Goal: Task Accomplishment & Management: Use online tool/utility

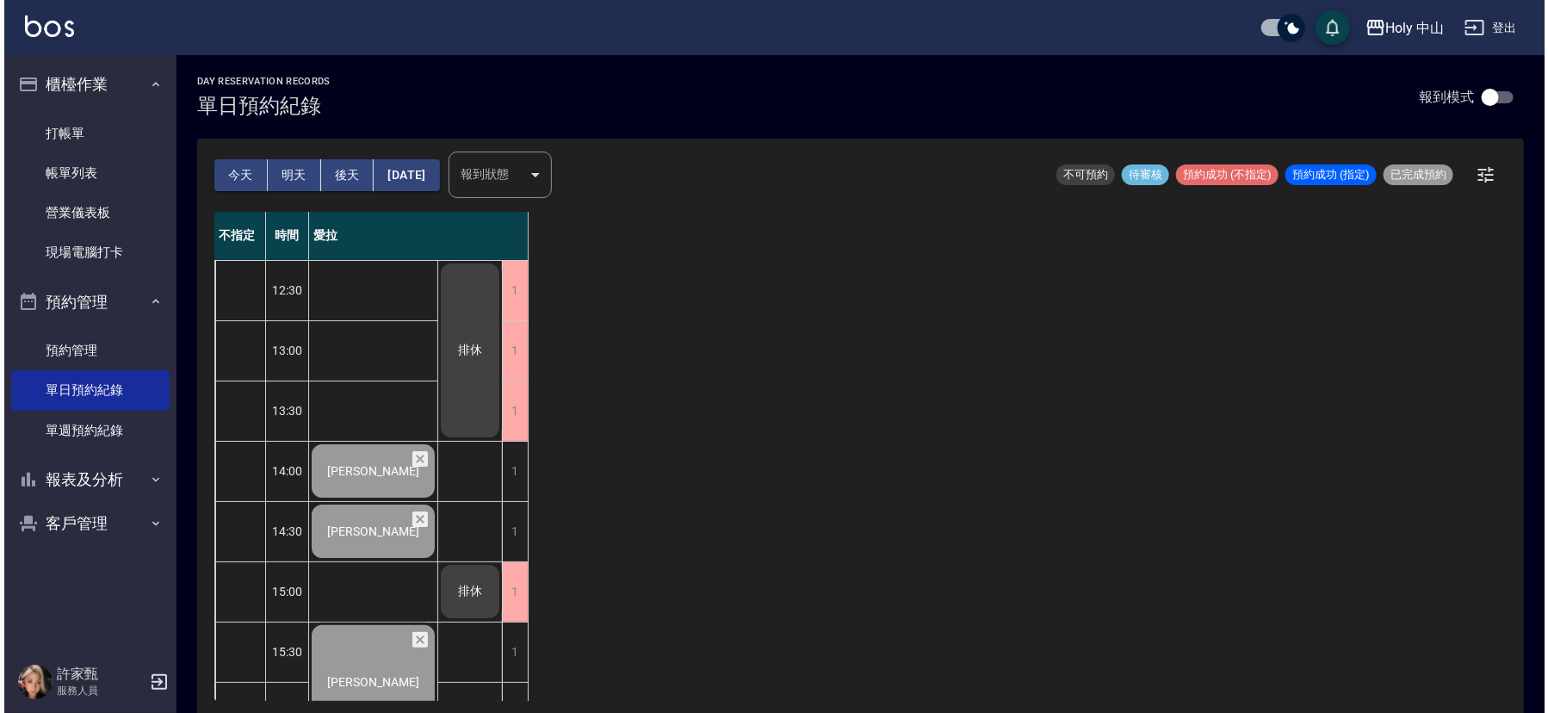
scroll to position [542, 0]
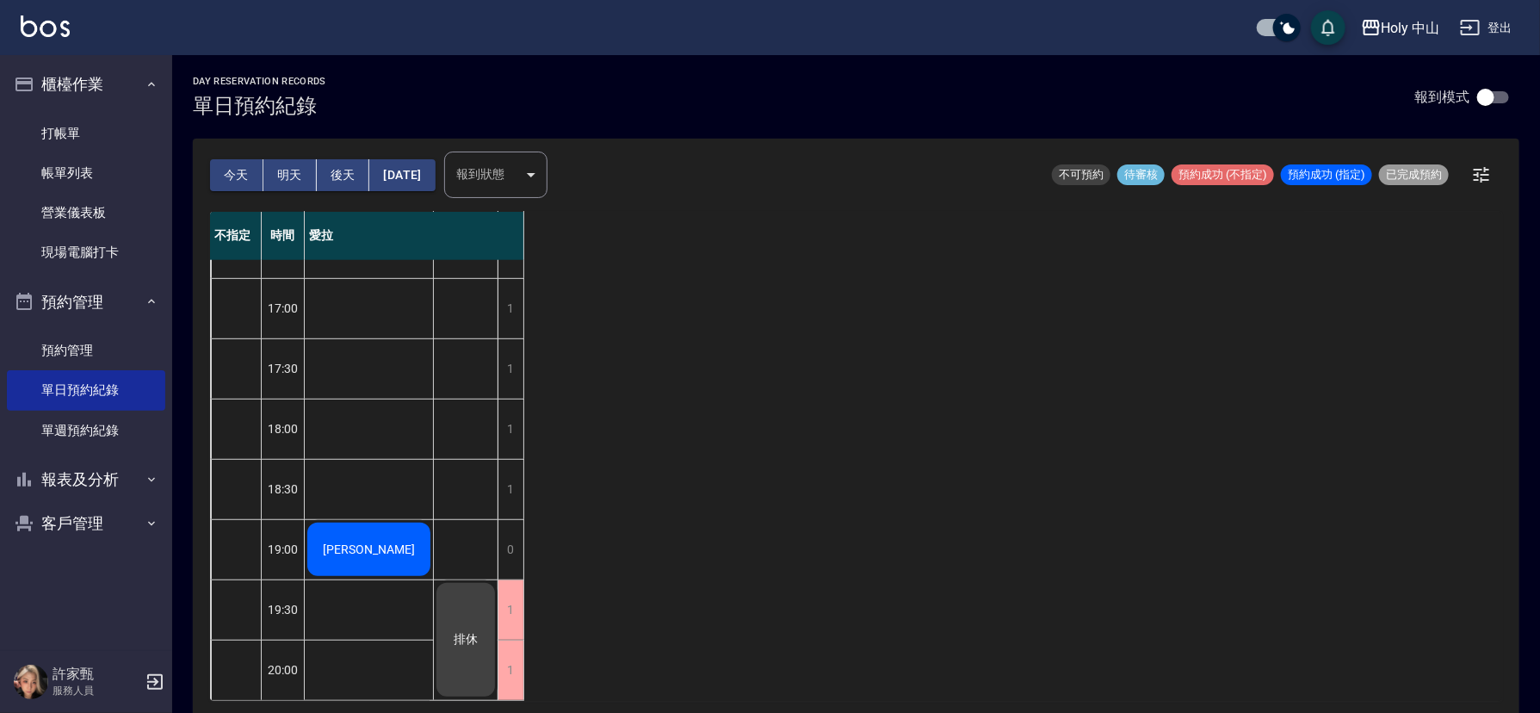
click at [395, 547] on div "[PERSON_NAME]" at bounding box center [369, 549] width 128 height 59
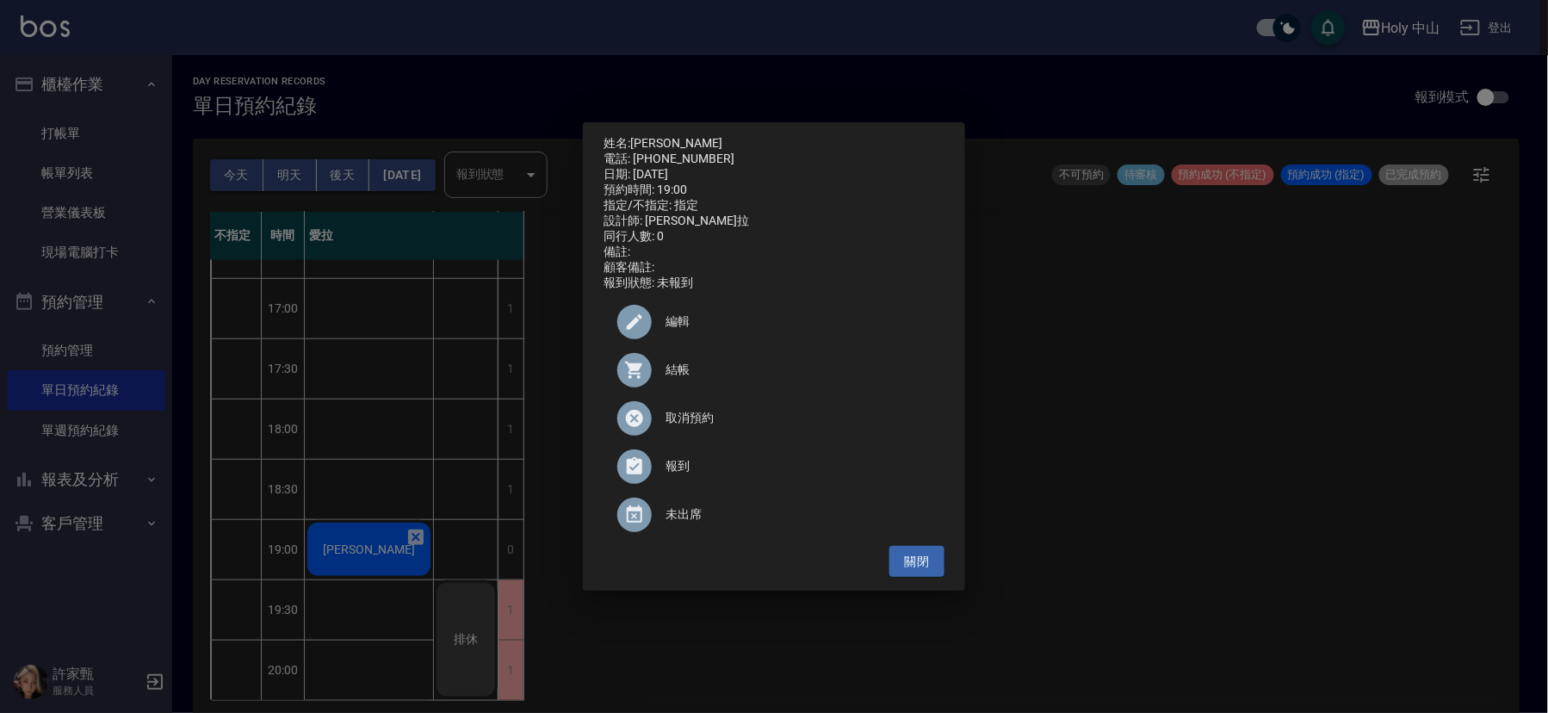
click at [671, 368] on span "結帳" at bounding box center [797, 370] width 265 height 18
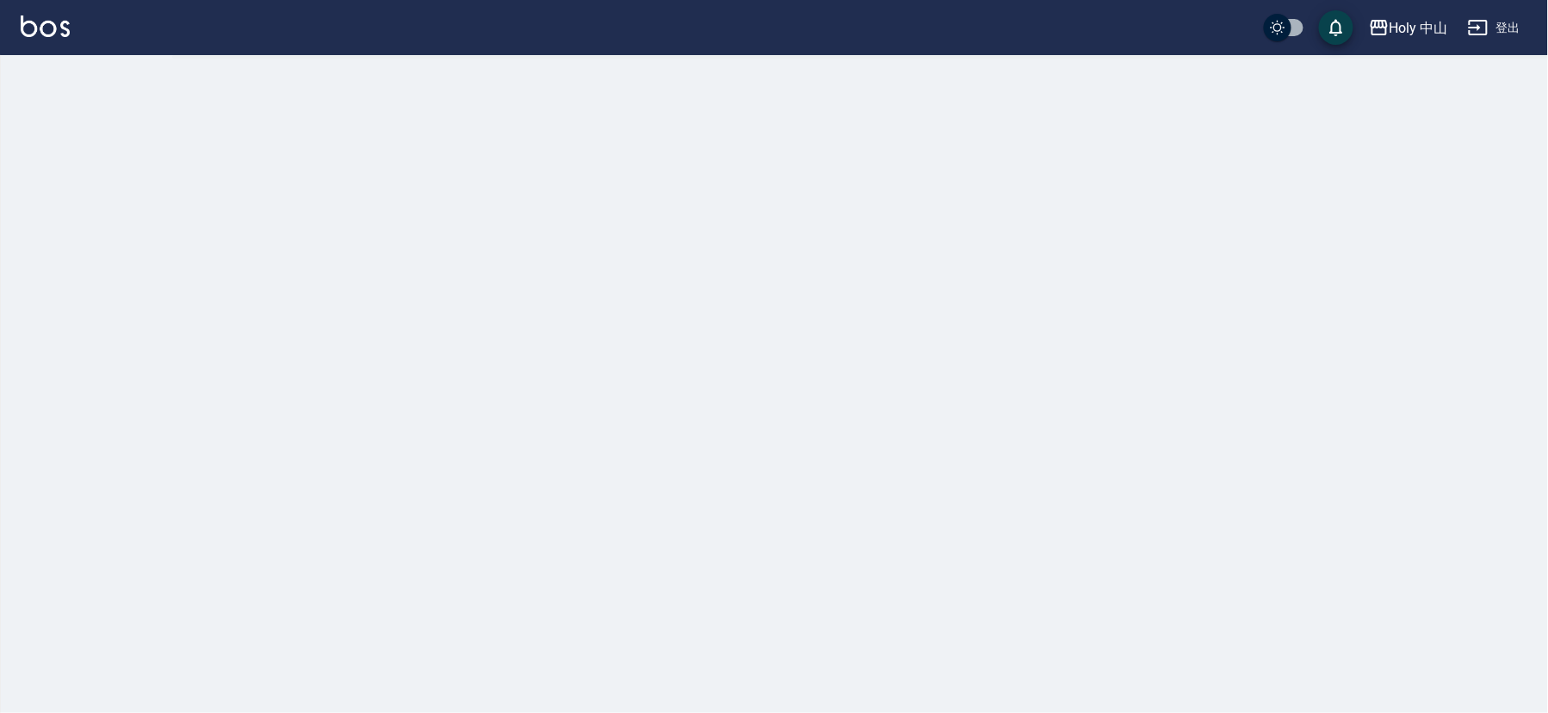
checkbox input "true"
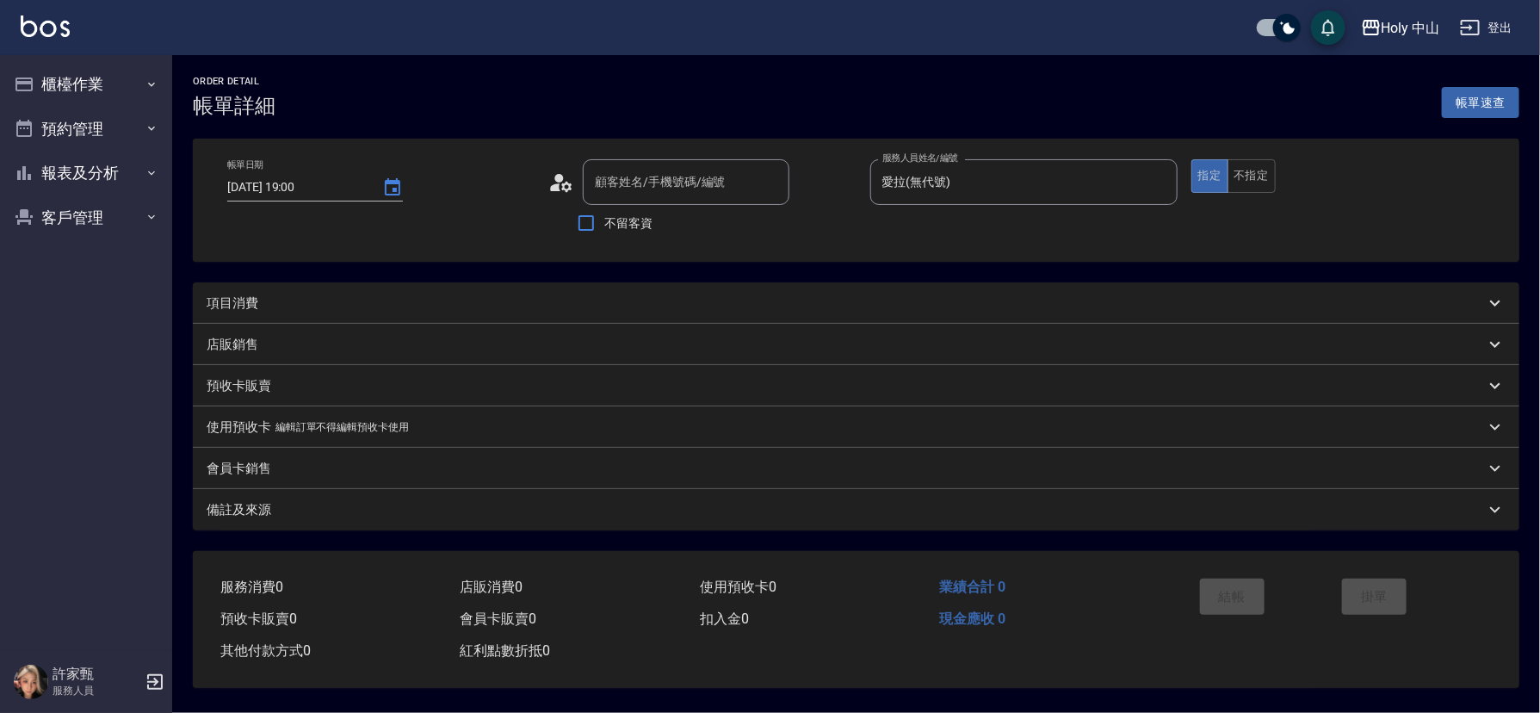
type input "[DATE] 19:00"
type input "愛拉(無代號)"
type input "鄭先生/0920631638/"
click at [537, 297] on div "項目消費" at bounding box center [846, 303] width 1278 height 18
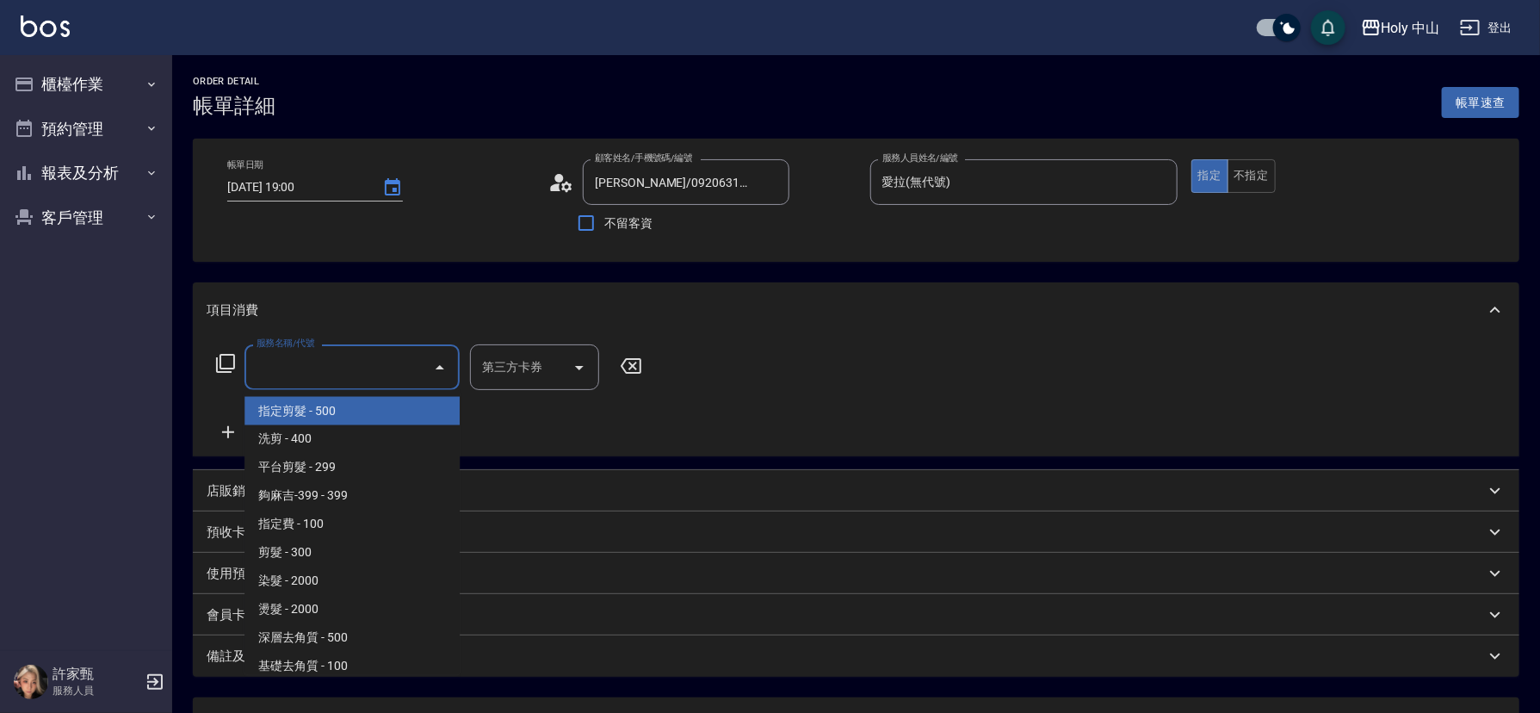
click at [388, 363] on input "服務名稱/代號" at bounding box center [339, 367] width 174 height 30
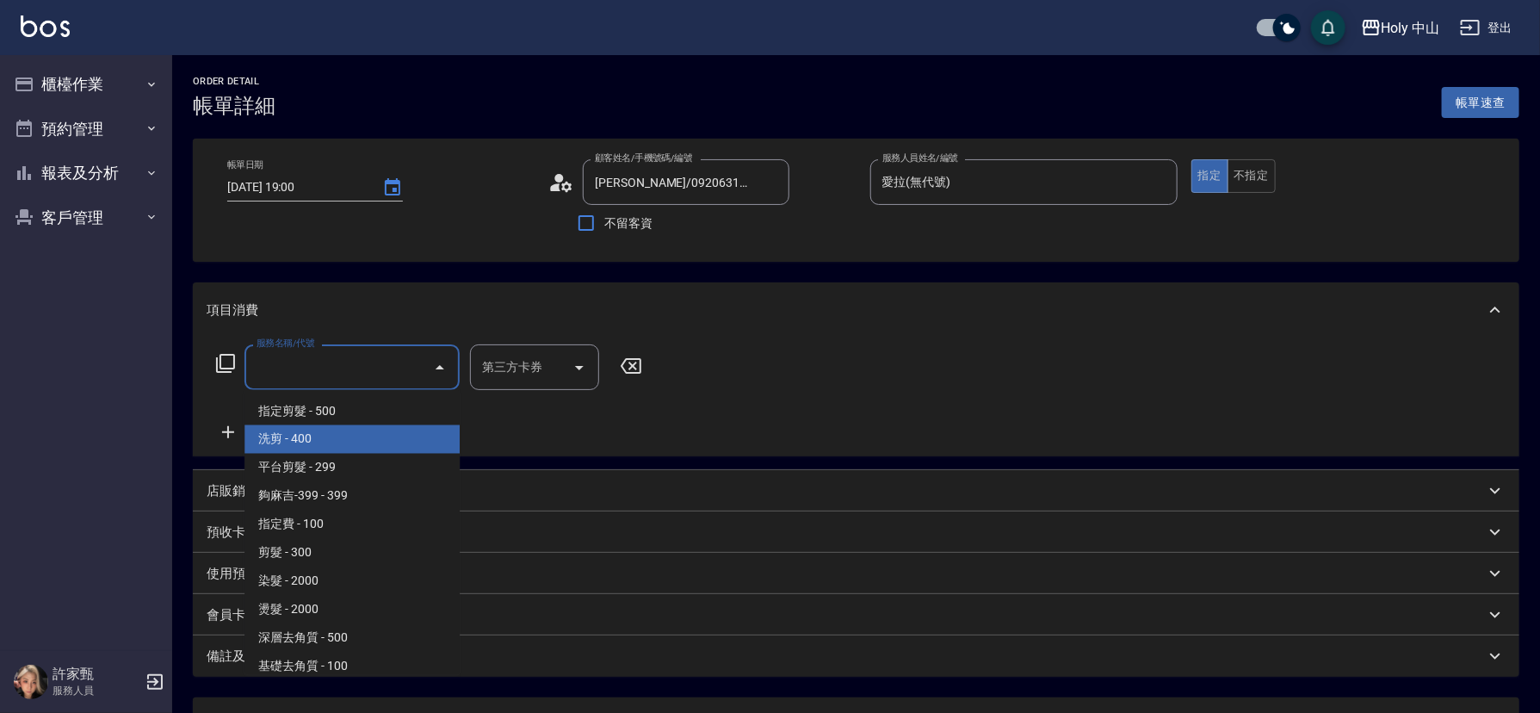
click at [346, 435] on span "洗剪 - 400" at bounding box center [351, 439] width 215 height 28
type input "洗剪(3)"
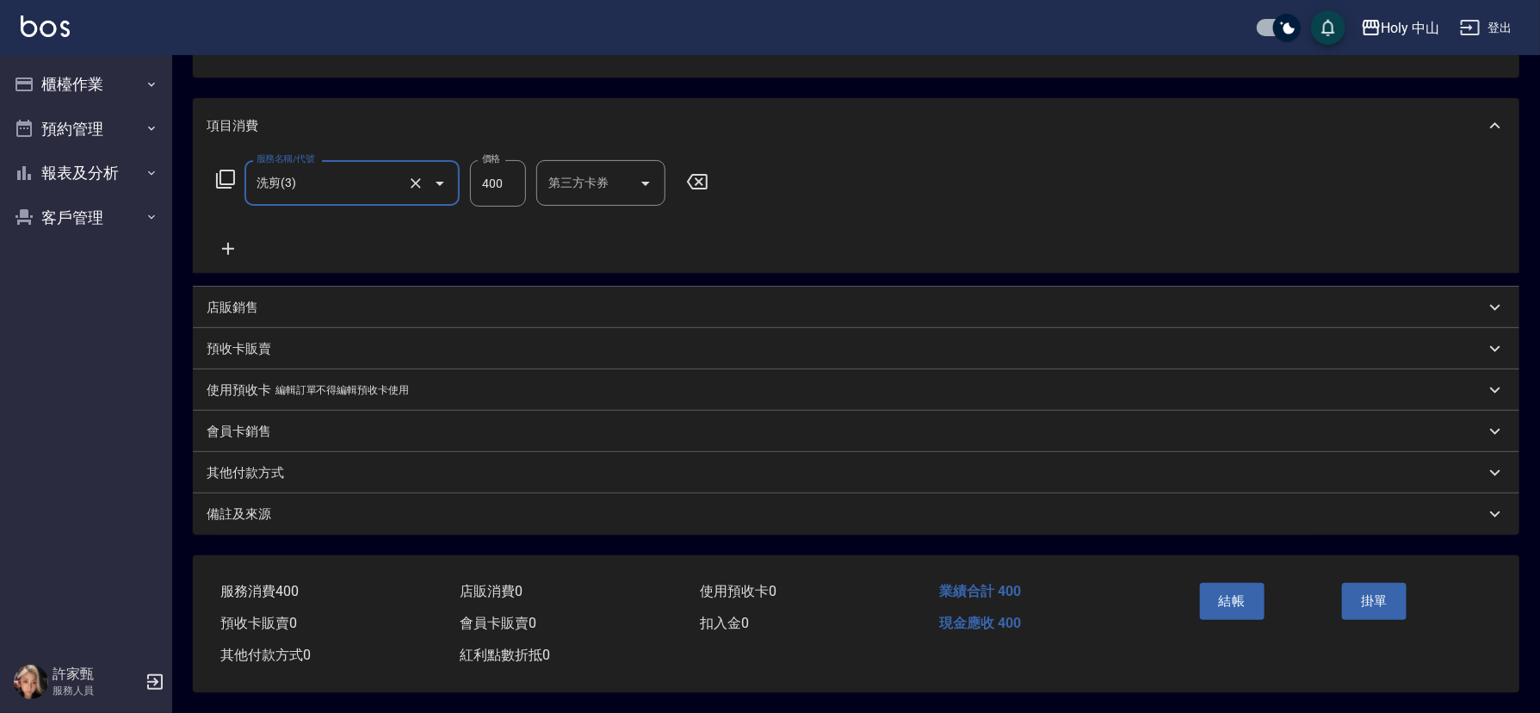
scroll to position [190, 0]
click at [524, 505] on div "備註及來源" at bounding box center [846, 514] width 1278 height 18
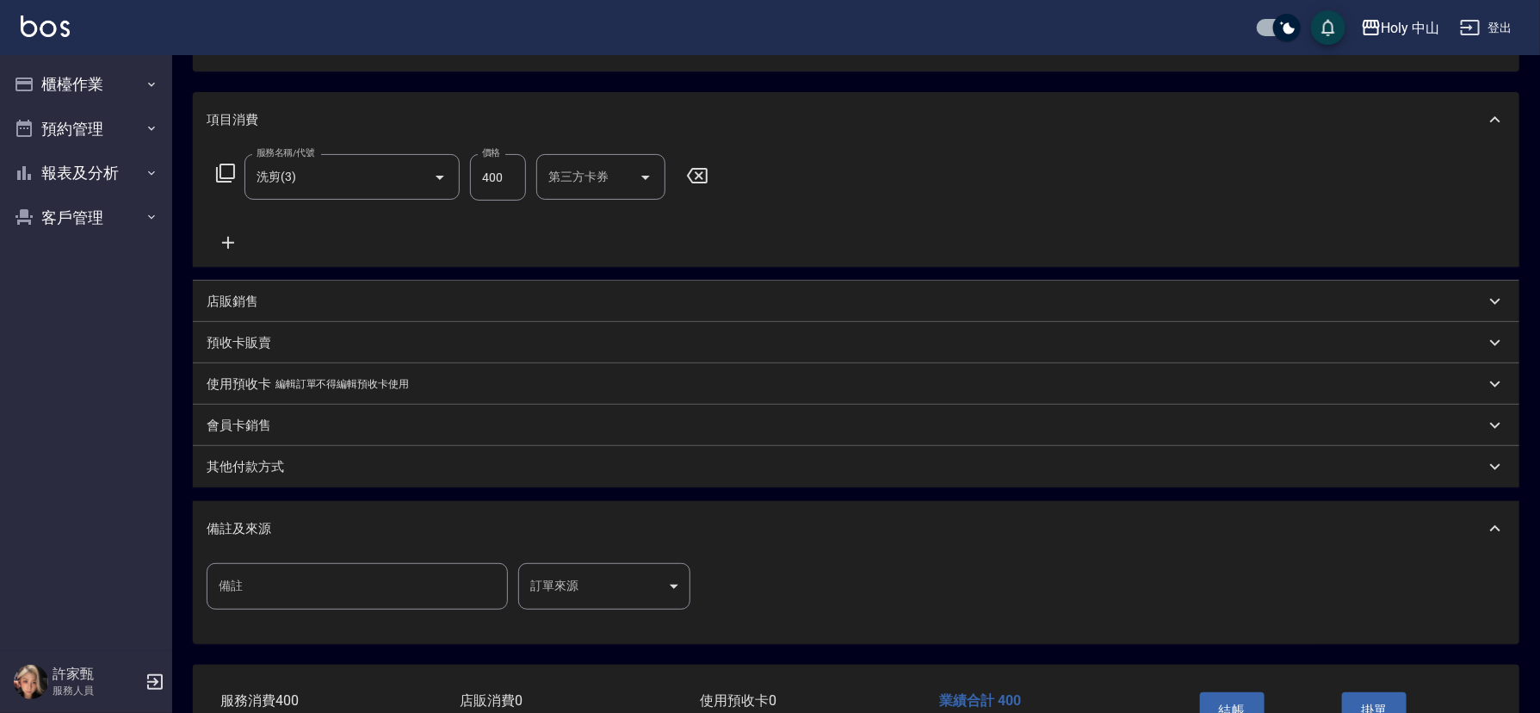
click at [567, 587] on body "Holy 中山 登出 櫃檯作業 打帳單 帳單列表 營業儀表板 現場電腦打卡 預約管理 預約管理 單日預約紀錄 單週預約紀錄 報表及分析 報表目錄 店家日報表 …" at bounding box center [770, 316] width 1540 height 1012
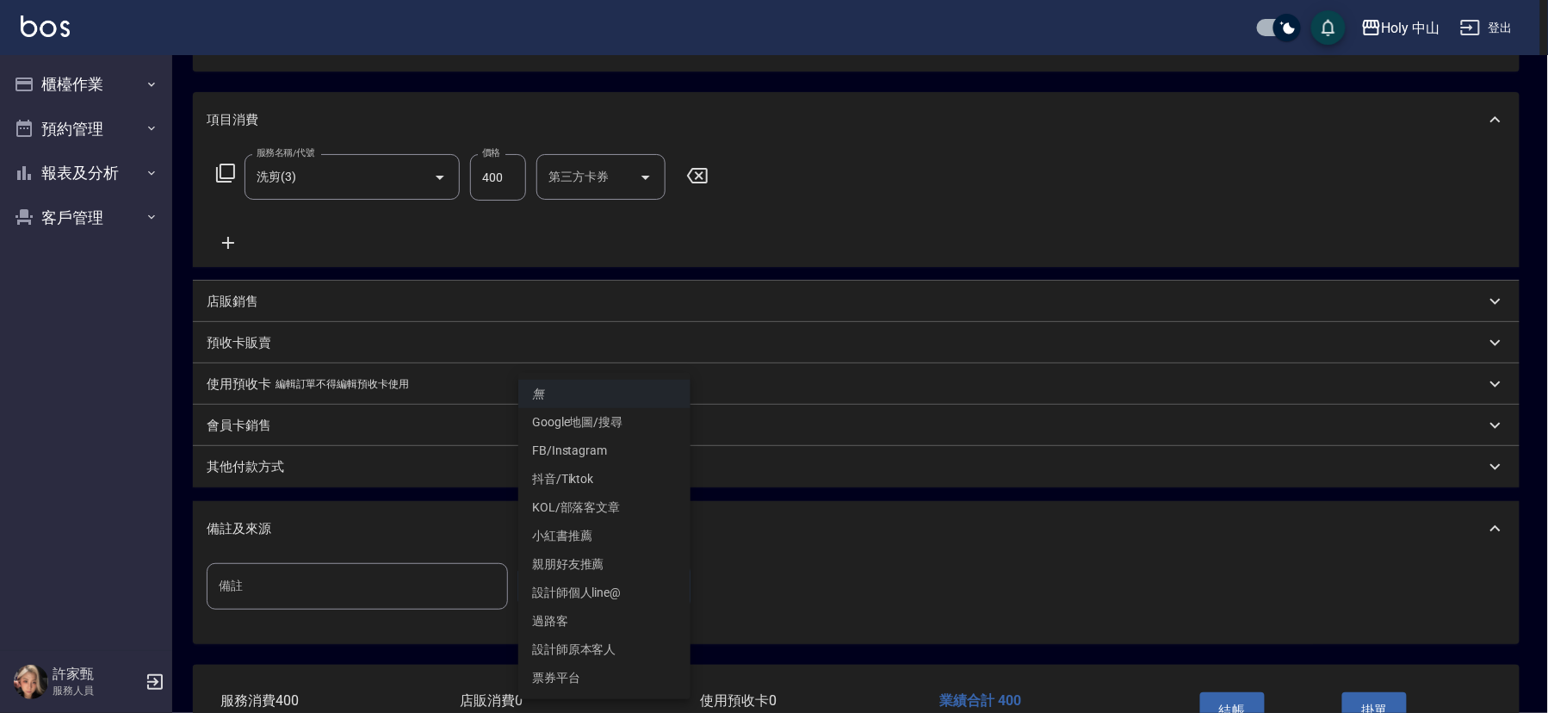
click at [612, 647] on li "設計師原本客人" at bounding box center [604, 649] width 172 height 28
type input "設計師原本客人"
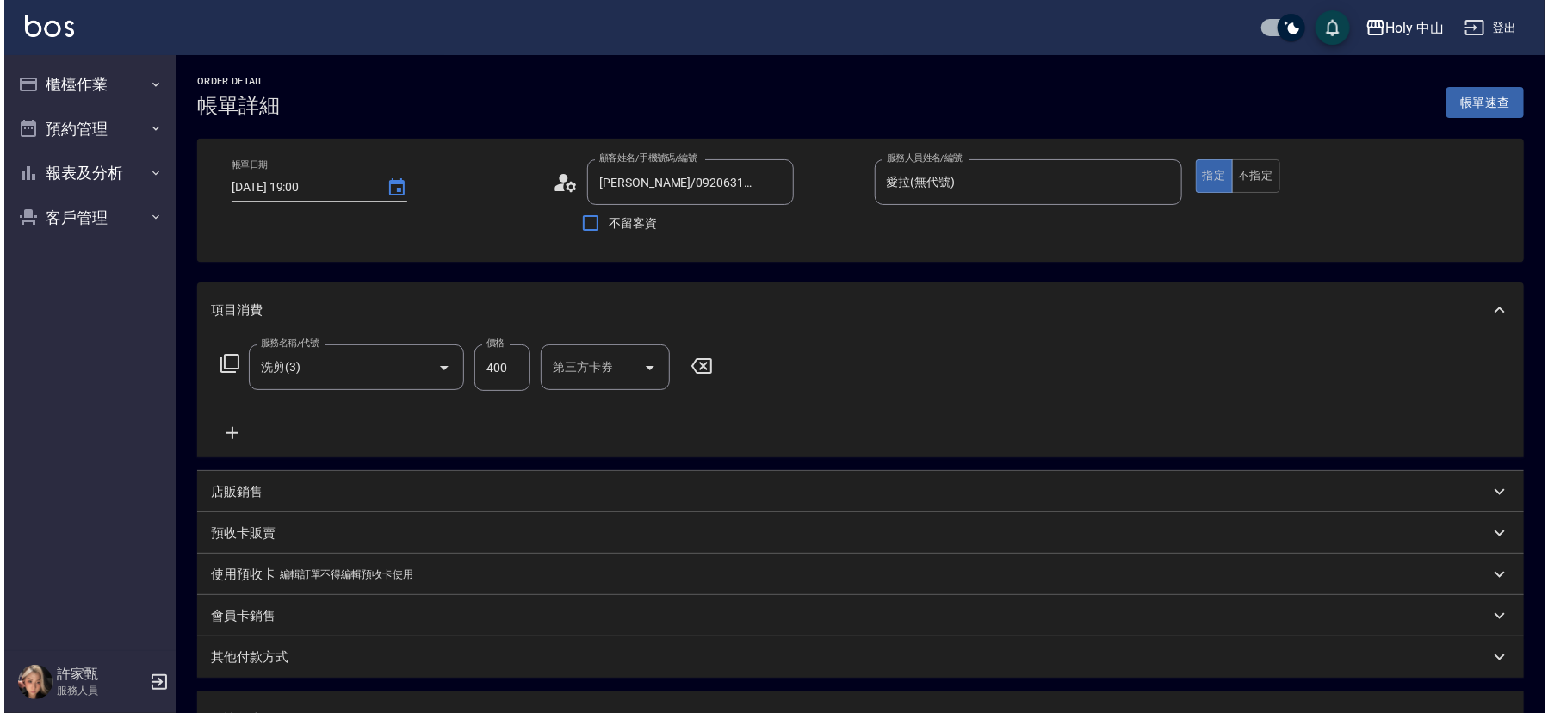
scroll to position [306, 0]
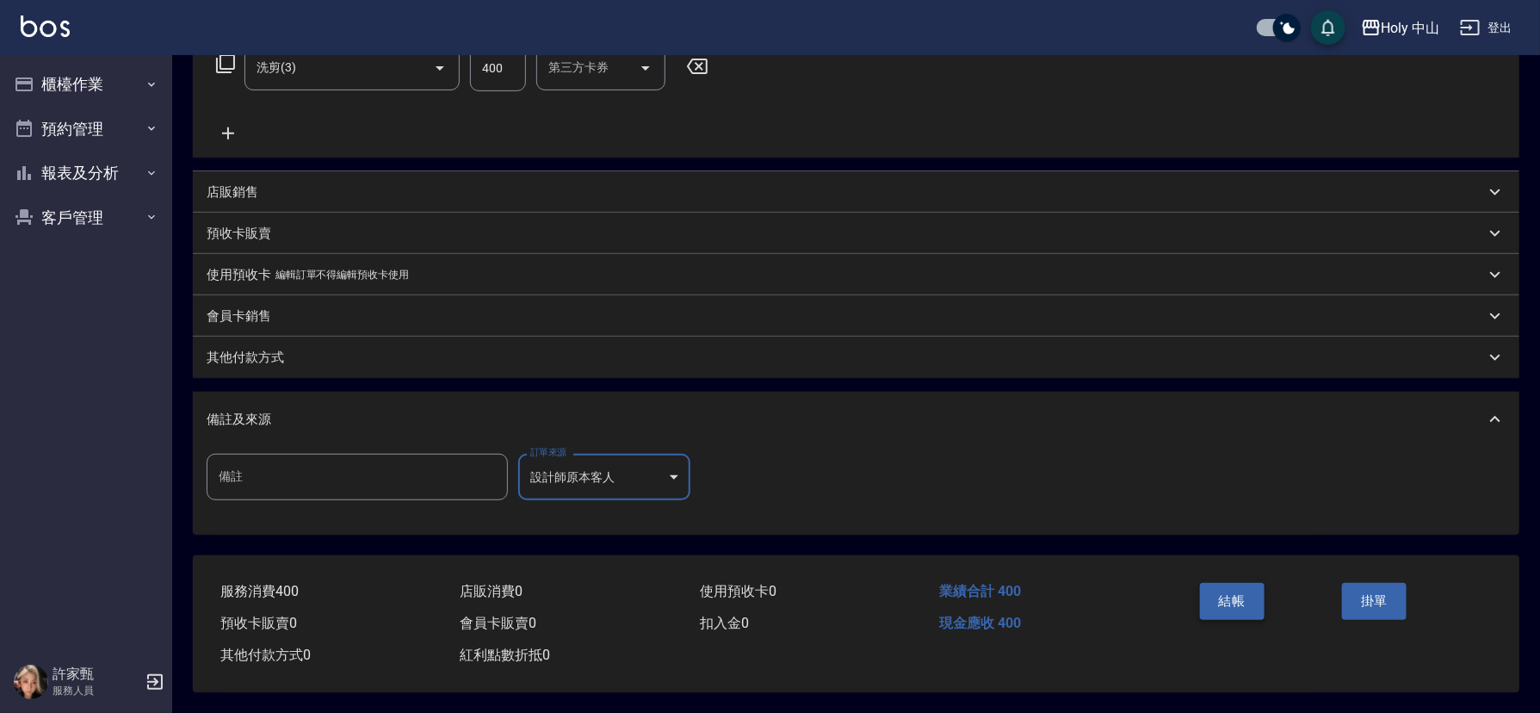
click at [1227, 591] on button "結帳" at bounding box center [1232, 601] width 65 height 36
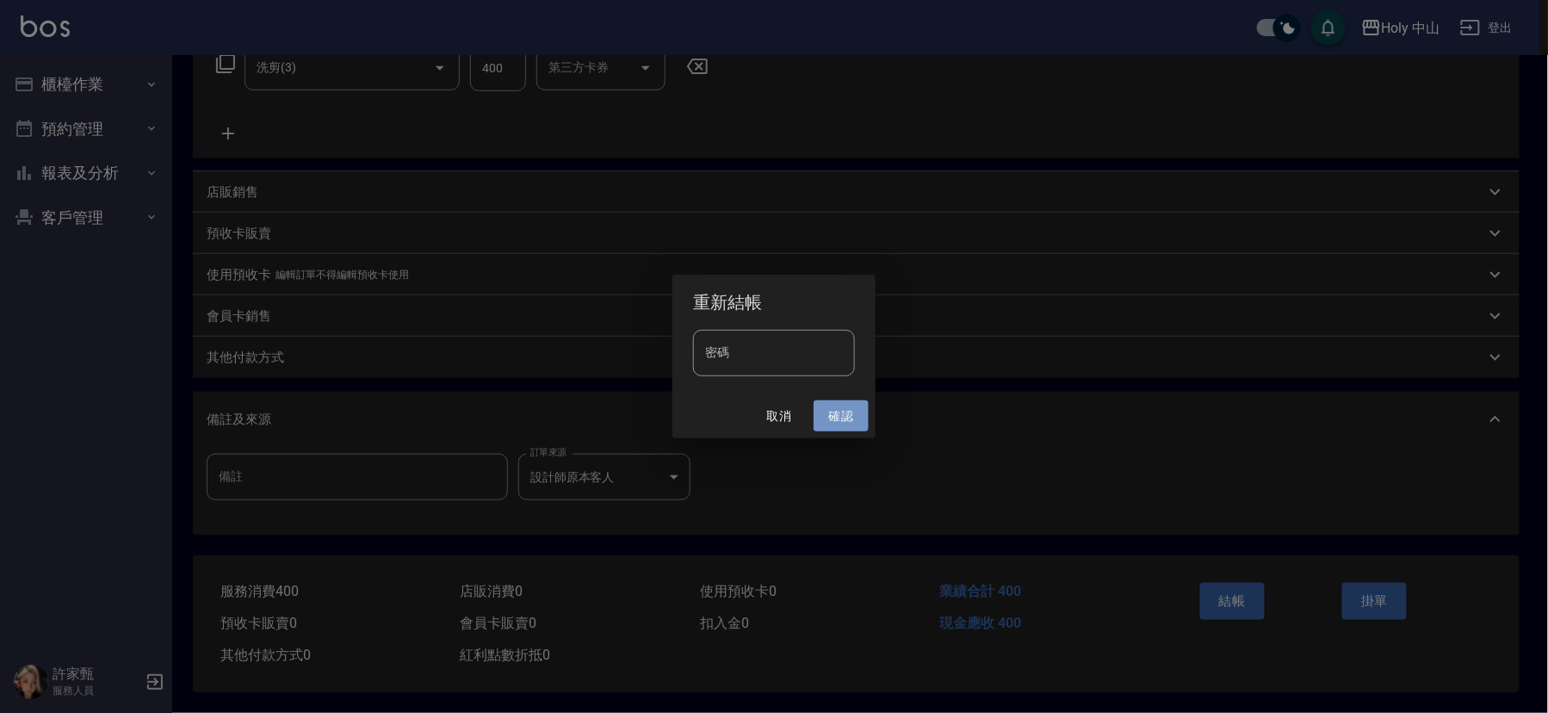
click at [824, 405] on button "確認" at bounding box center [840, 416] width 55 height 32
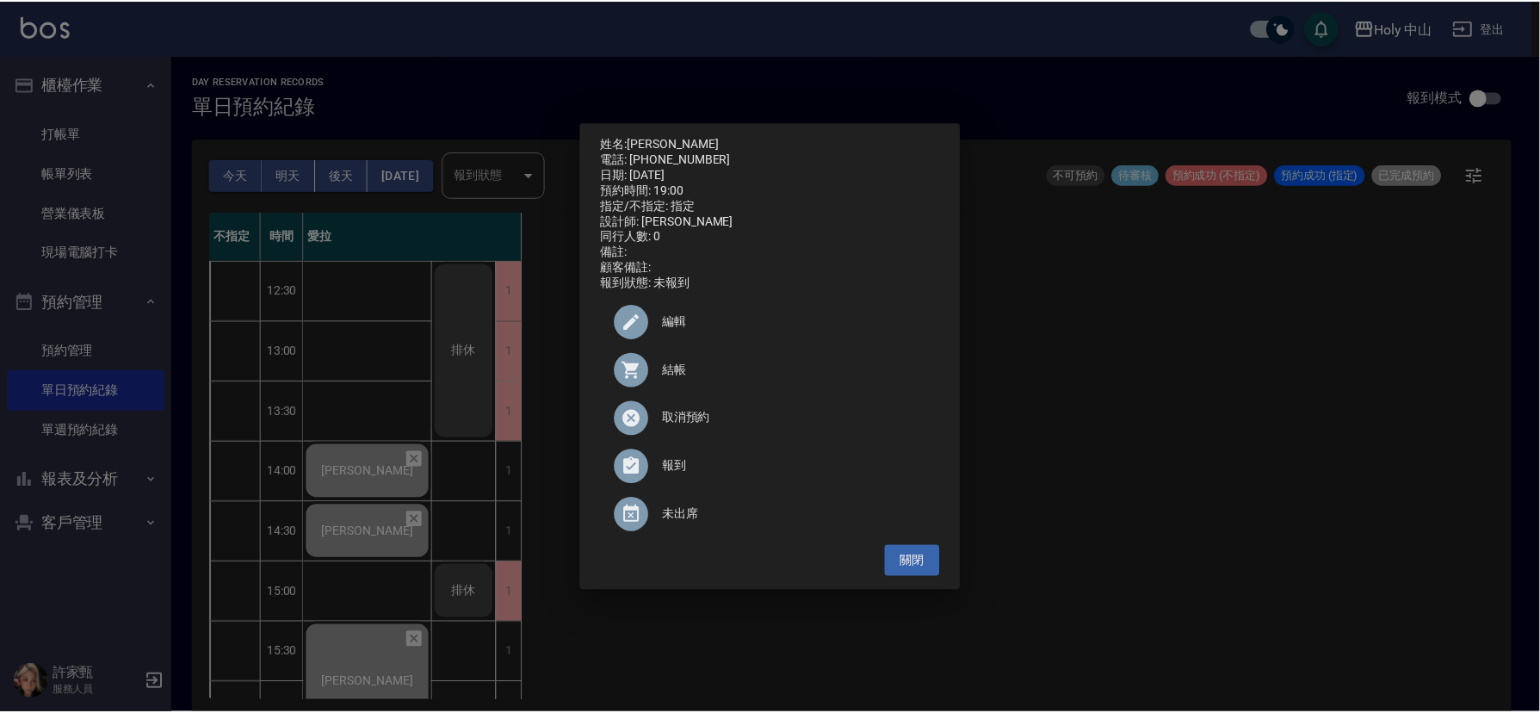
scroll to position [542, 0]
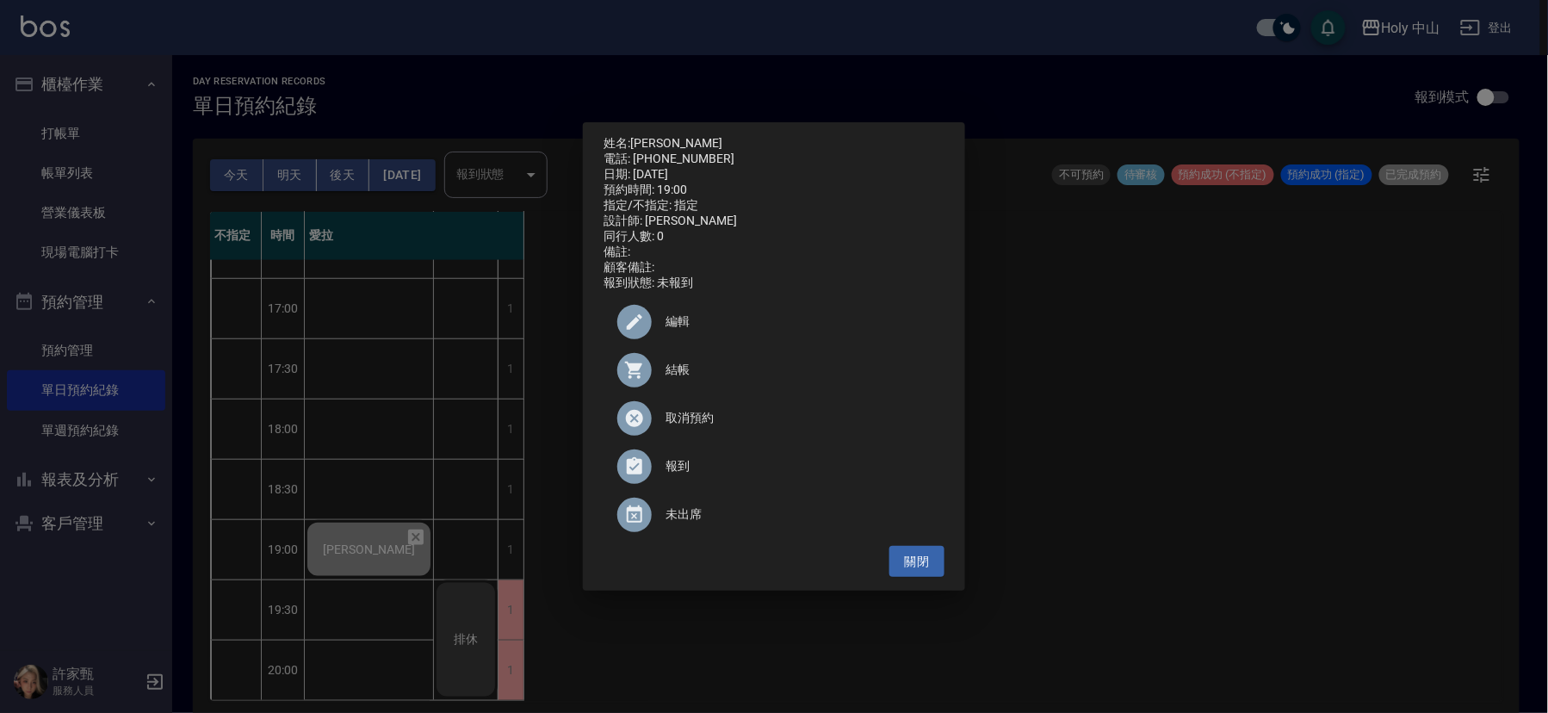
click at [294, 185] on div "姓名: 鄭先生 電話: 0920631638 日期: 2025/09/17 預約時間: 19:00 指定/不指定: 指定 設計師: 愛拉 同行人數: 0 備註…" at bounding box center [774, 356] width 1548 height 713
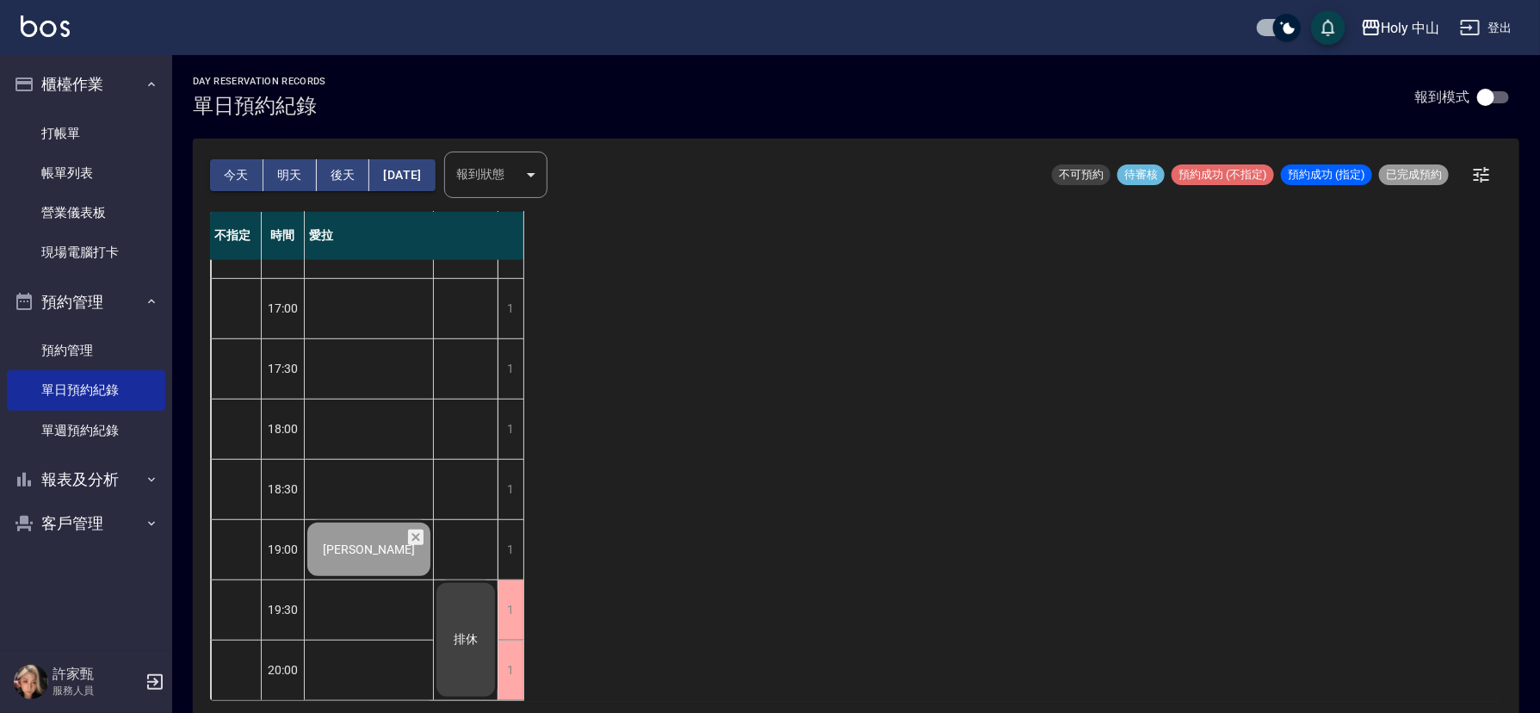
click at [294, 181] on button "明天" at bounding box center [289, 175] width 53 height 32
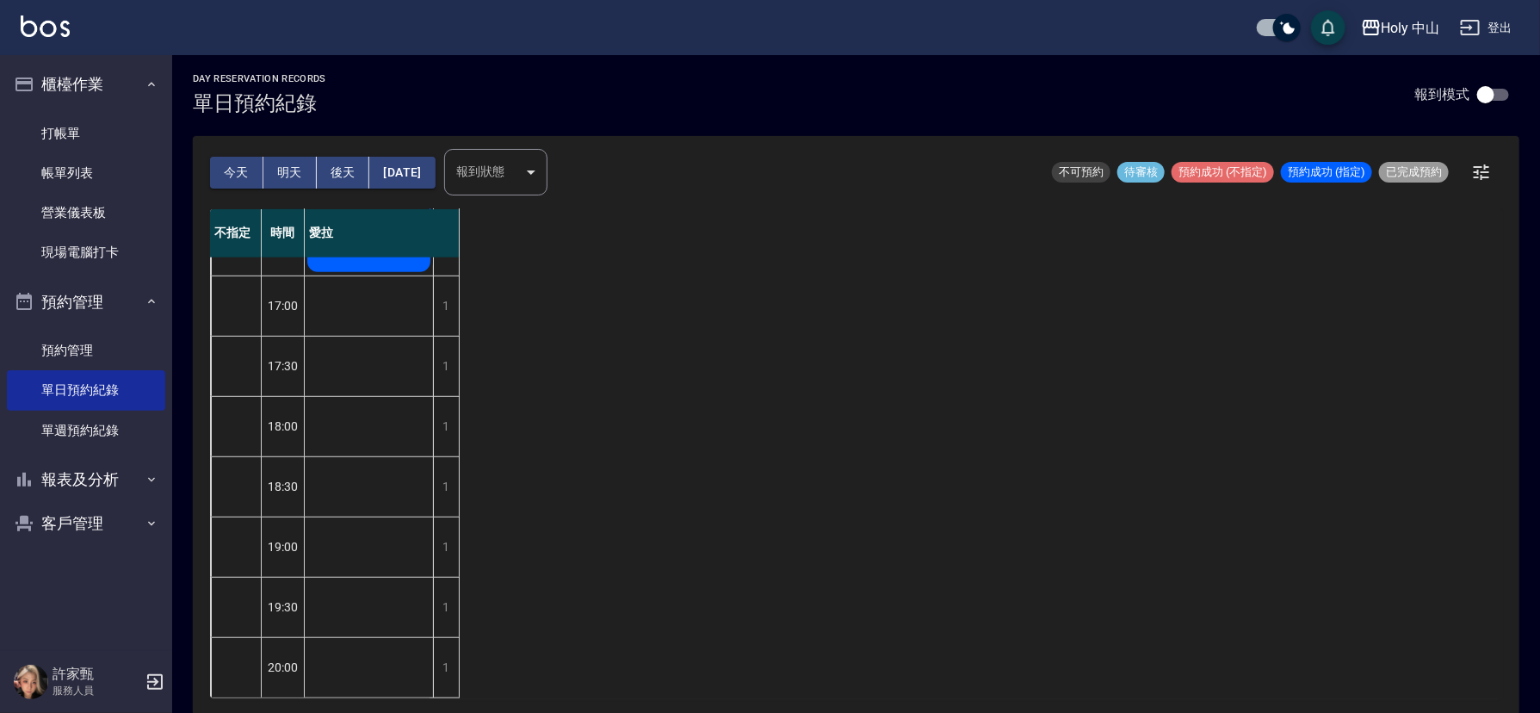
scroll to position [4, 0]
click at [350, 170] on button "後天" at bounding box center [343, 171] width 53 height 32
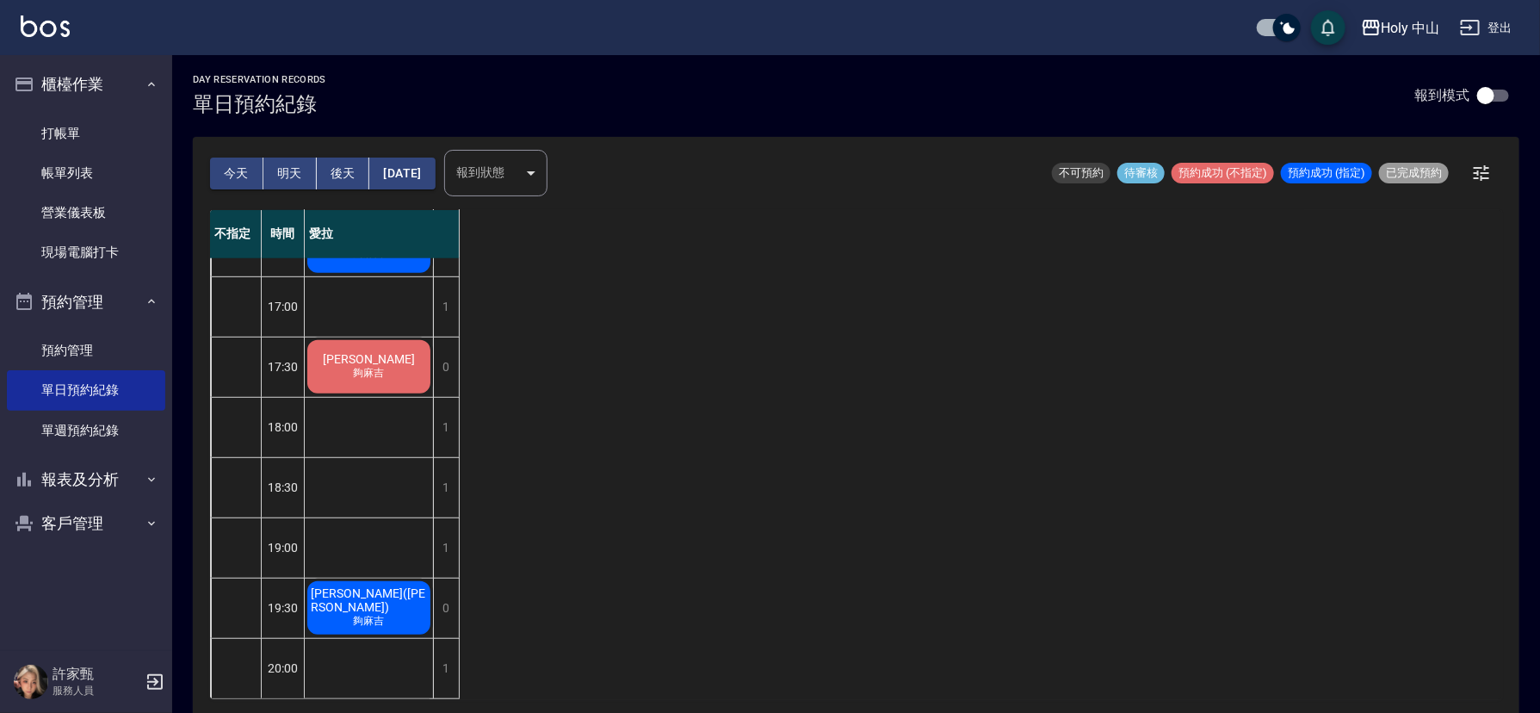
scroll to position [4, 0]
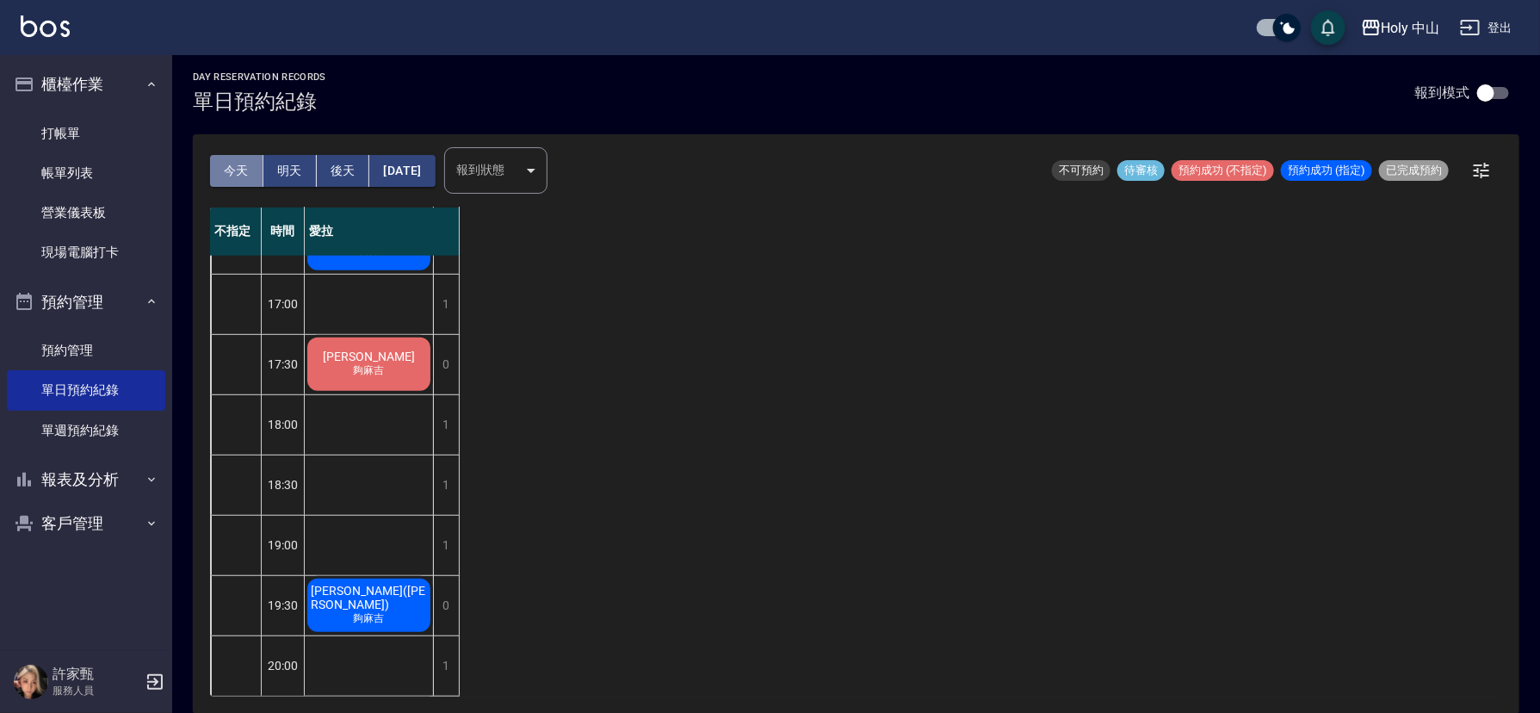
click at [239, 174] on button "今天" at bounding box center [236, 171] width 53 height 32
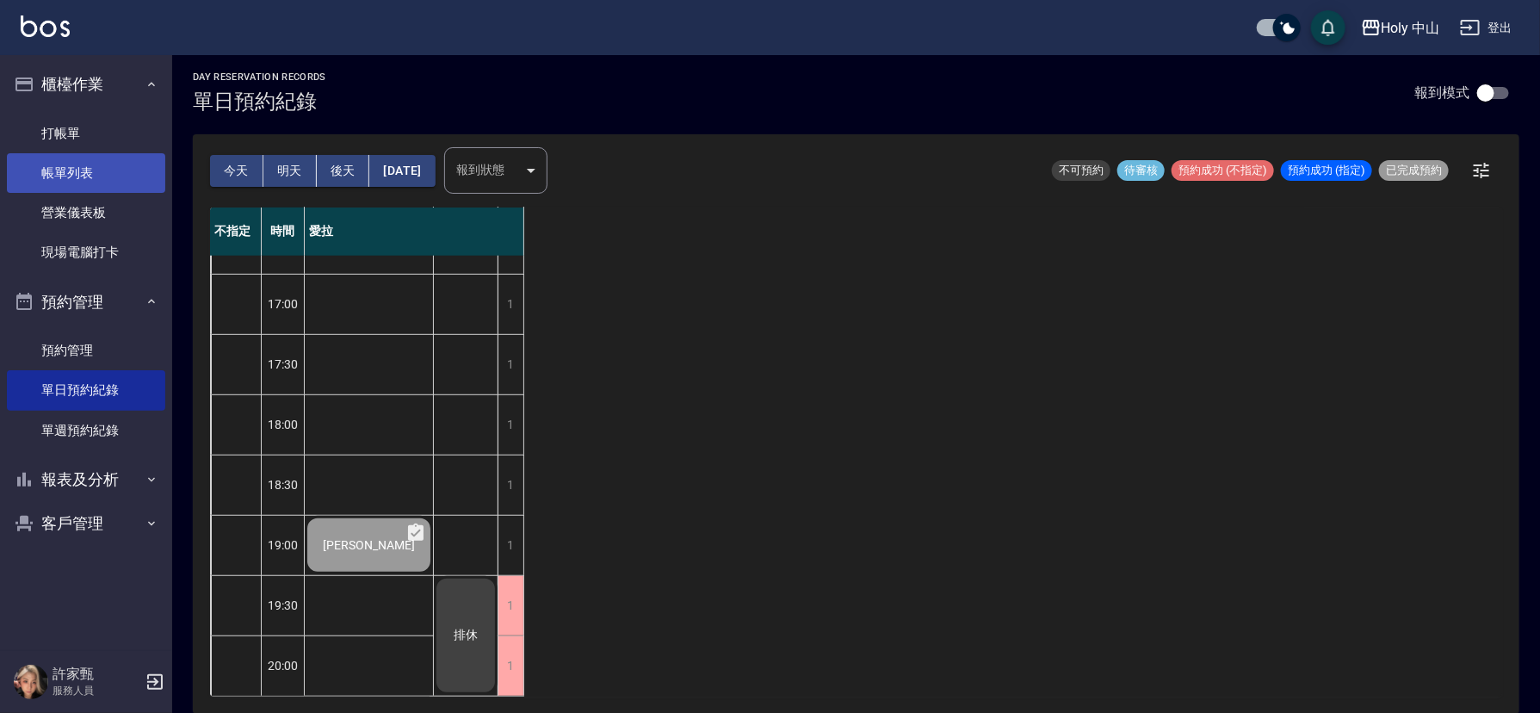
click at [76, 188] on link "帳單列表" at bounding box center [86, 173] width 158 height 40
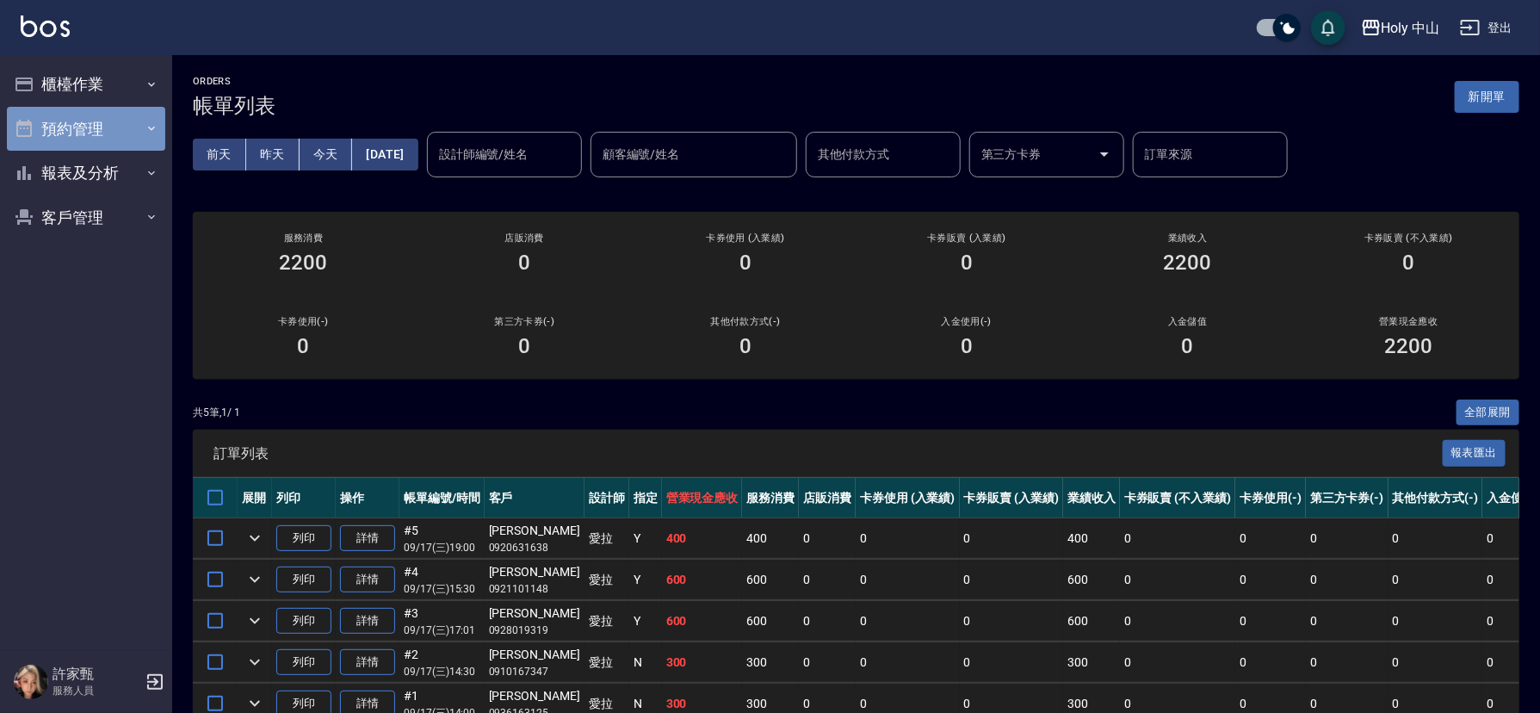
click at [114, 130] on button "預約管理" at bounding box center [86, 129] width 158 height 45
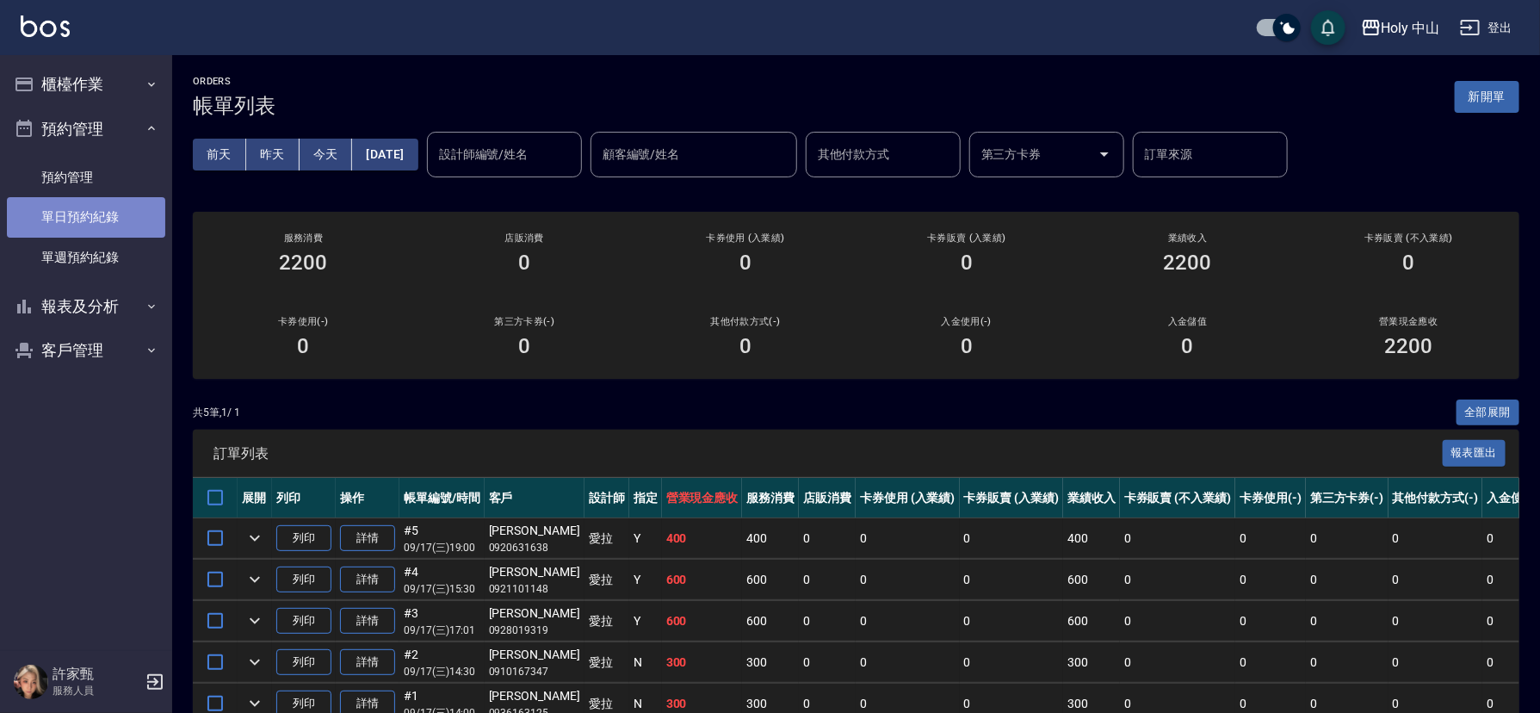
click at [124, 222] on link "單日預約紀錄" at bounding box center [86, 217] width 158 height 40
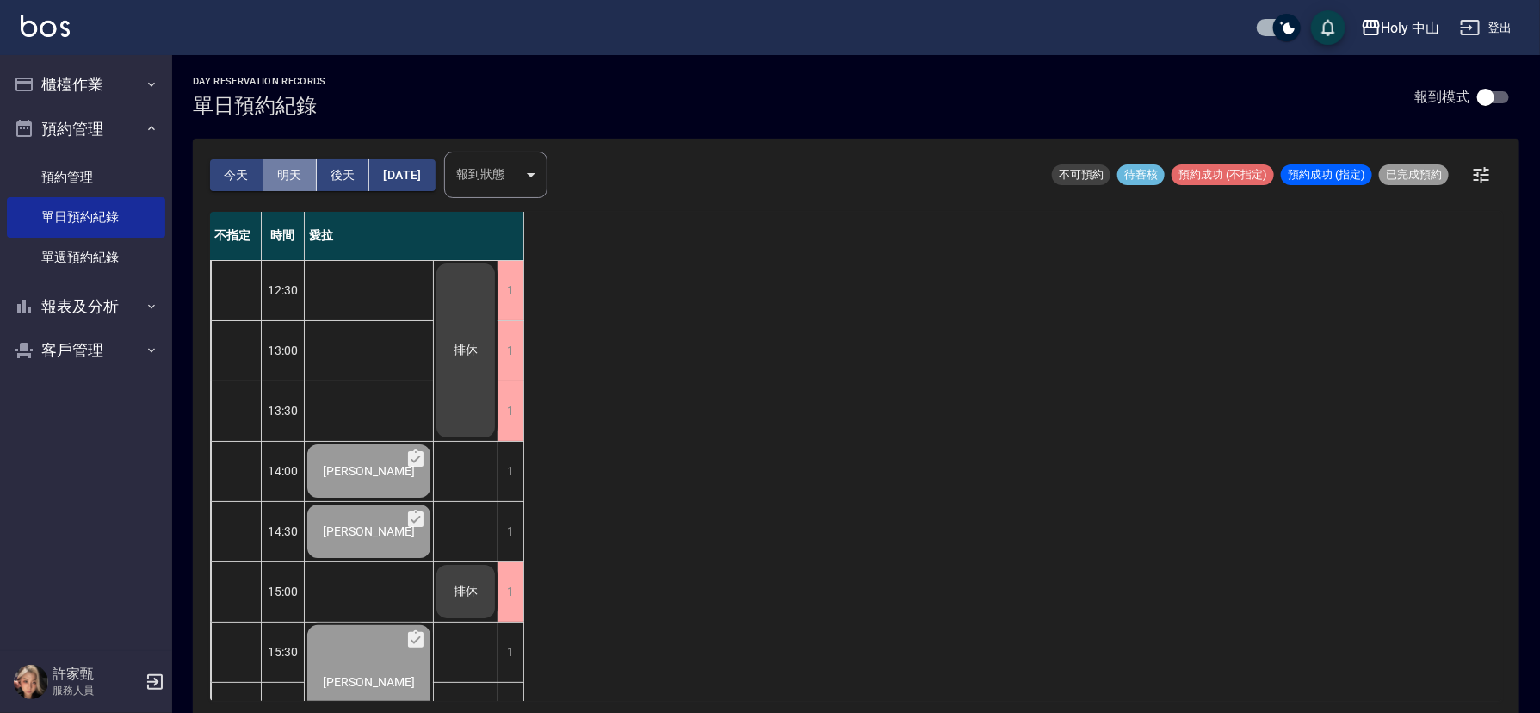
click at [277, 182] on button "明天" at bounding box center [289, 175] width 53 height 32
